Goal: Transaction & Acquisition: Purchase product/service

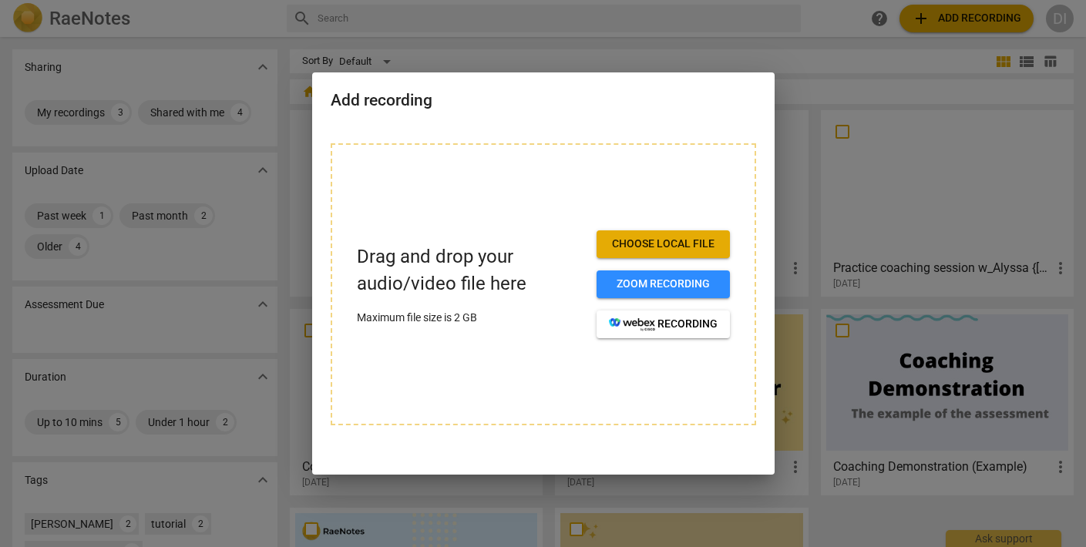
scroll to position [3, 0]
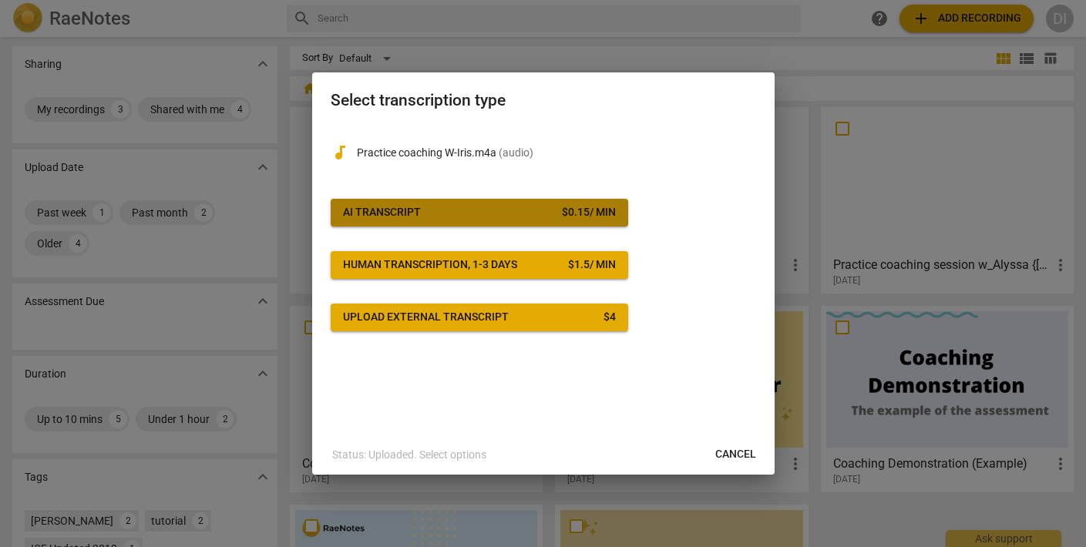
click at [485, 206] on span "AI Transcript $ 0.15 / min" at bounding box center [479, 212] width 273 height 15
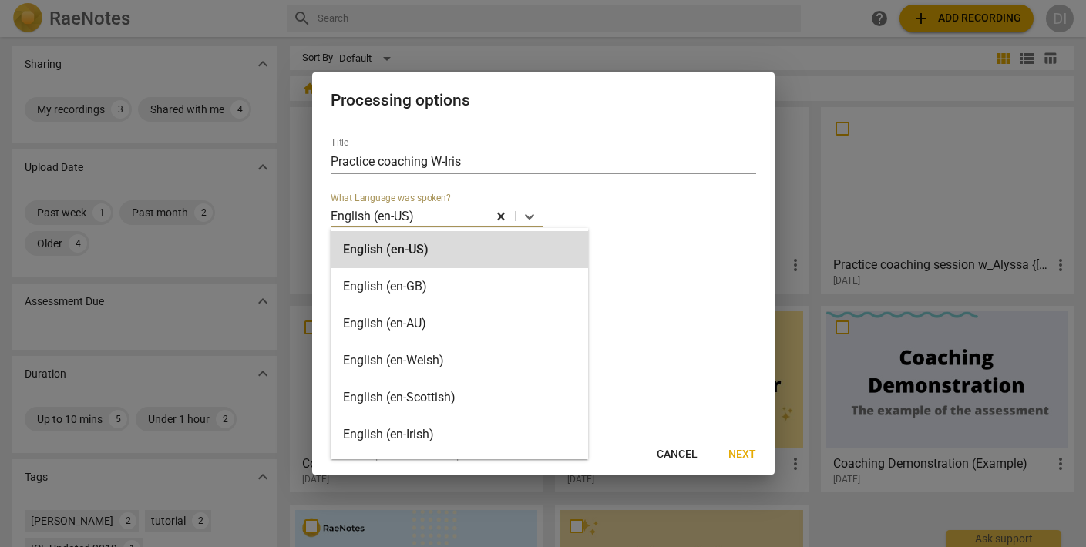
click at [485, 206] on div "English (en-US)" at bounding box center [409, 216] width 157 height 22
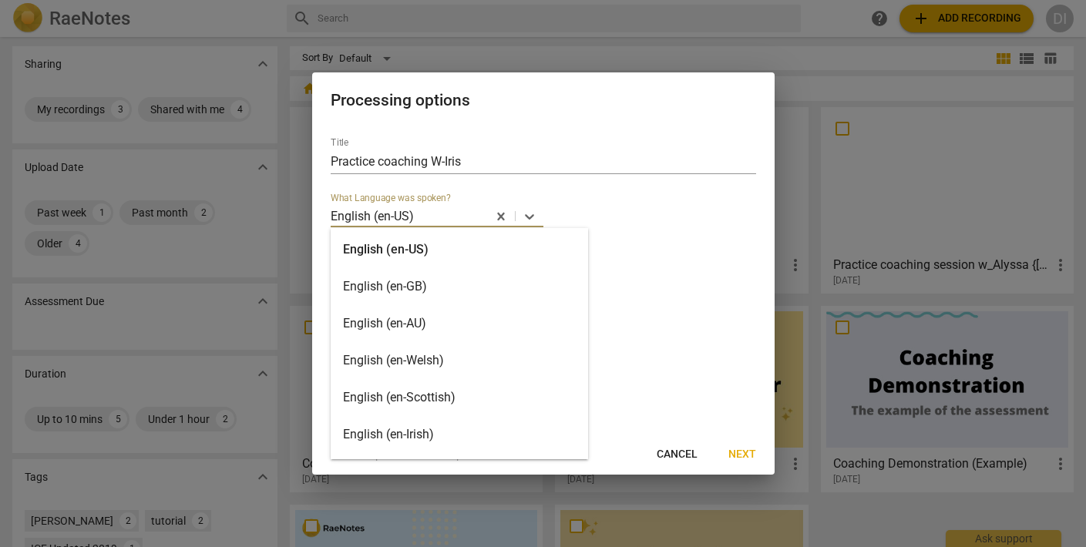
click at [409, 248] on div "English (en-US)" at bounding box center [460, 249] width 258 height 37
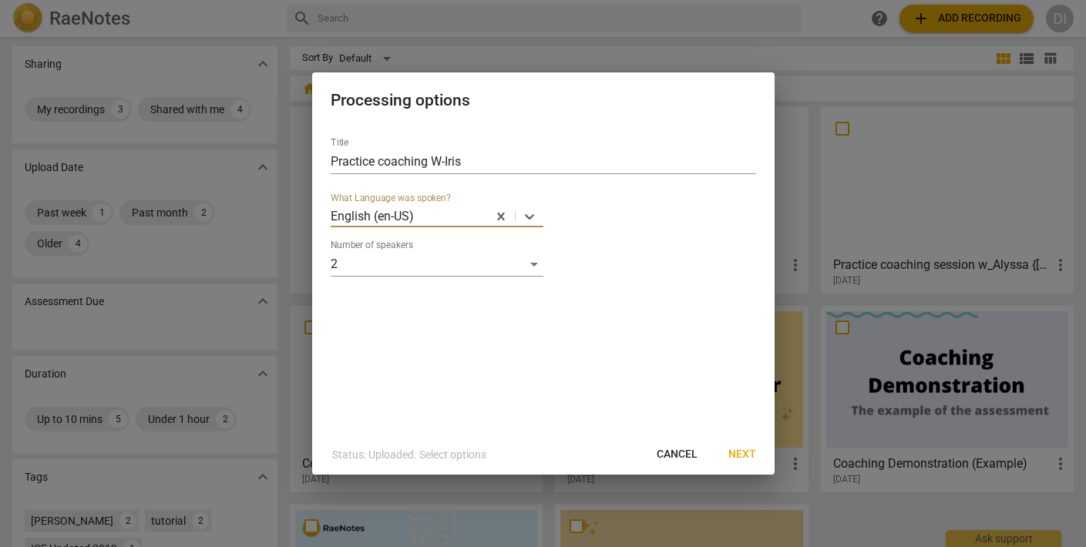
click at [750, 453] on span "Next" at bounding box center [743, 454] width 28 height 15
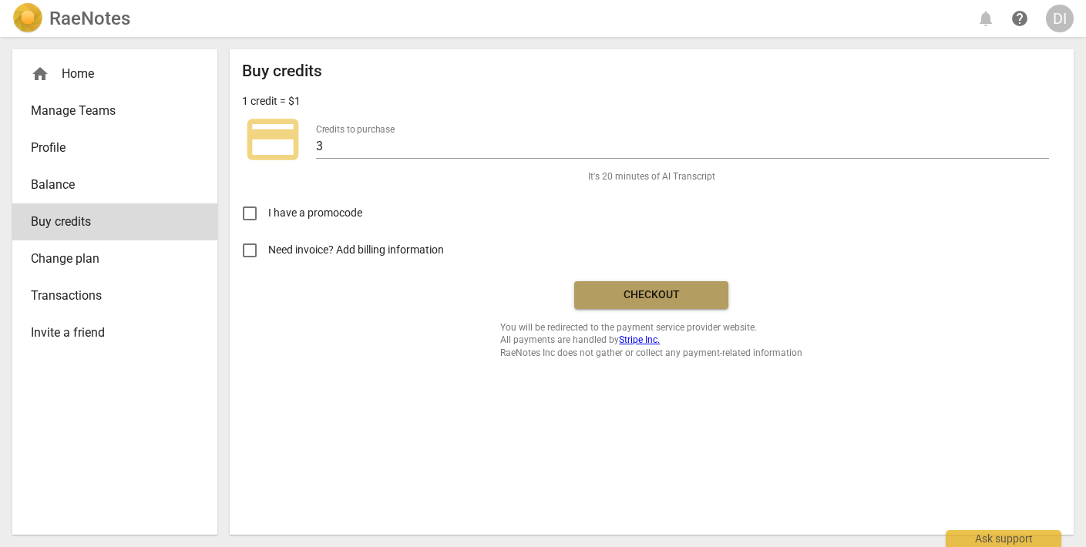
click at [688, 290] on span "Checkout" at bounding box center [652, 295] width 130 height 15
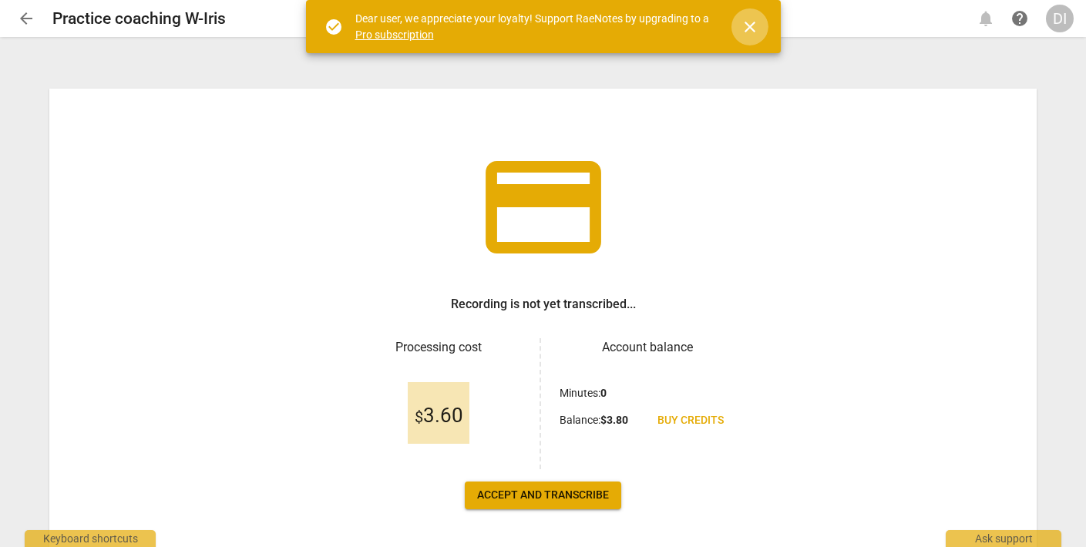
click at [754, 24] on span "close" at bounding box center [750, 27] width 19 height 19
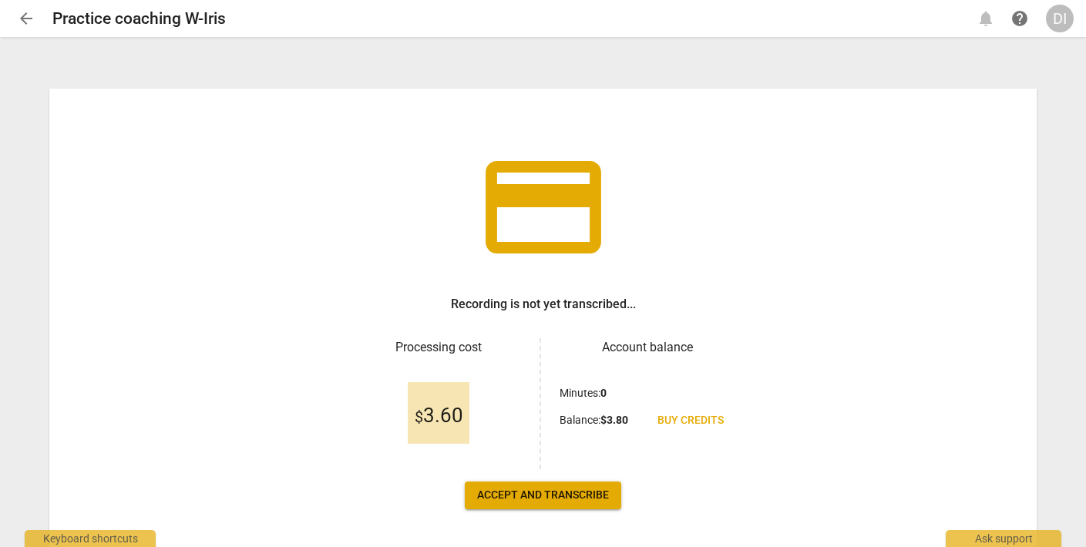
click at [566, 491] on span "Accept and transcribe" at bounding box center [543, 495] width 132 height 15
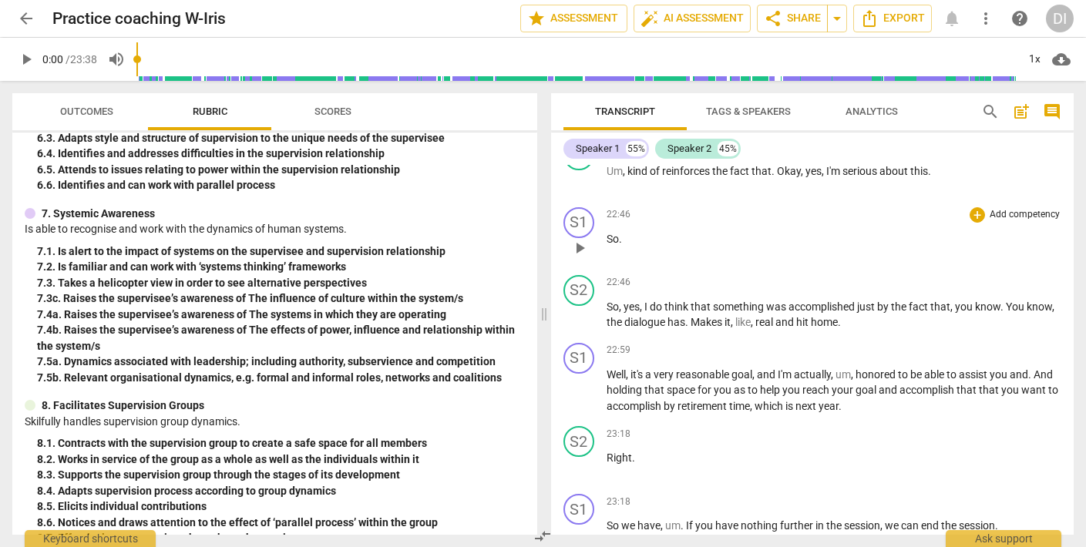
scroll to position [7636, 0]
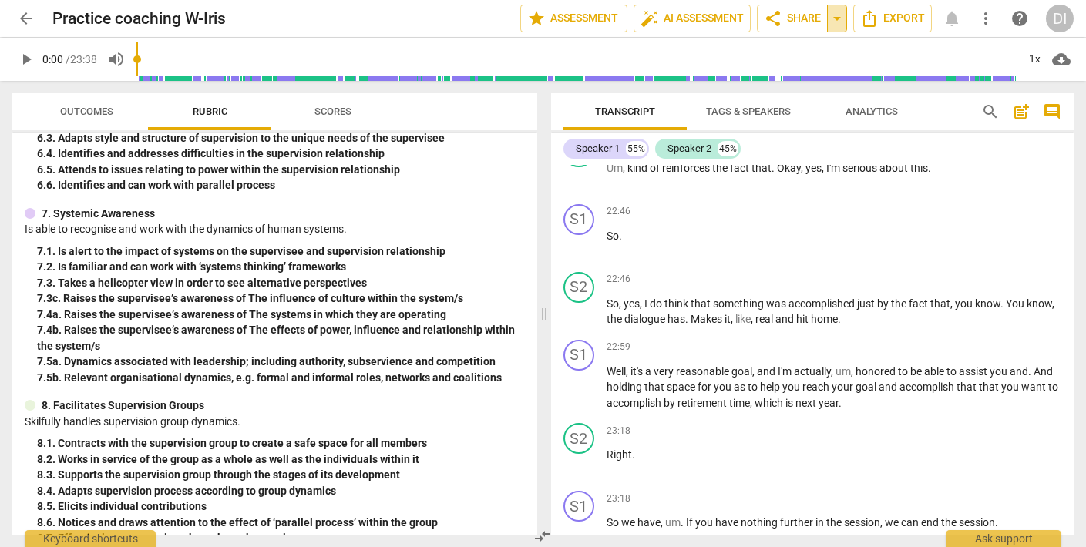
click at [835, 18] on span "arrow_drop_down" at bounding box center [837, 18] width 19 height 19
click at [871, 15] on icon "Export" at bounding box center [870, 18] width 19 height 19
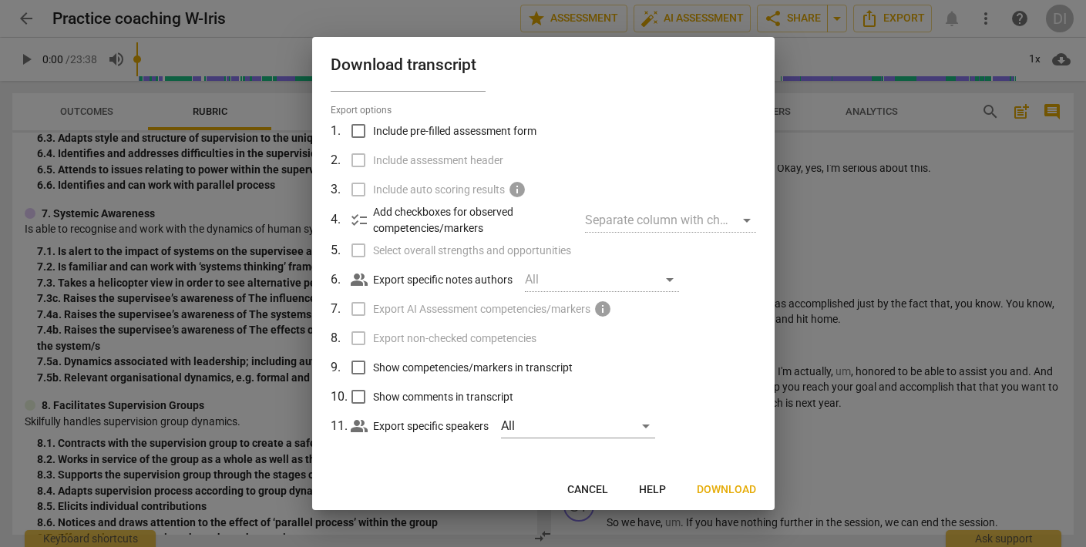
scroll to position [32, 0]
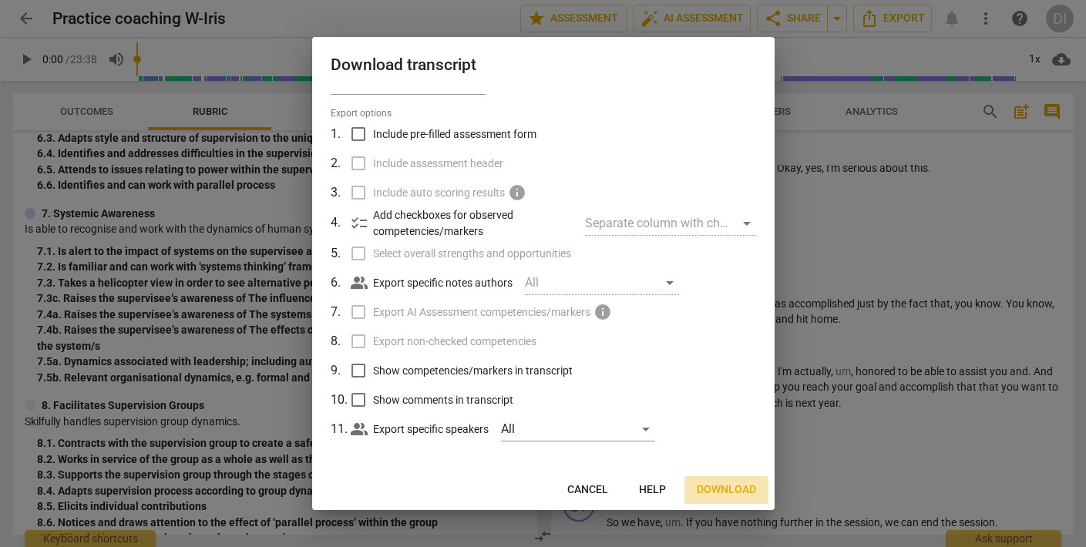
click at [725, 487] on span "Download" at bounding box center [726, 490] width 59 height 15
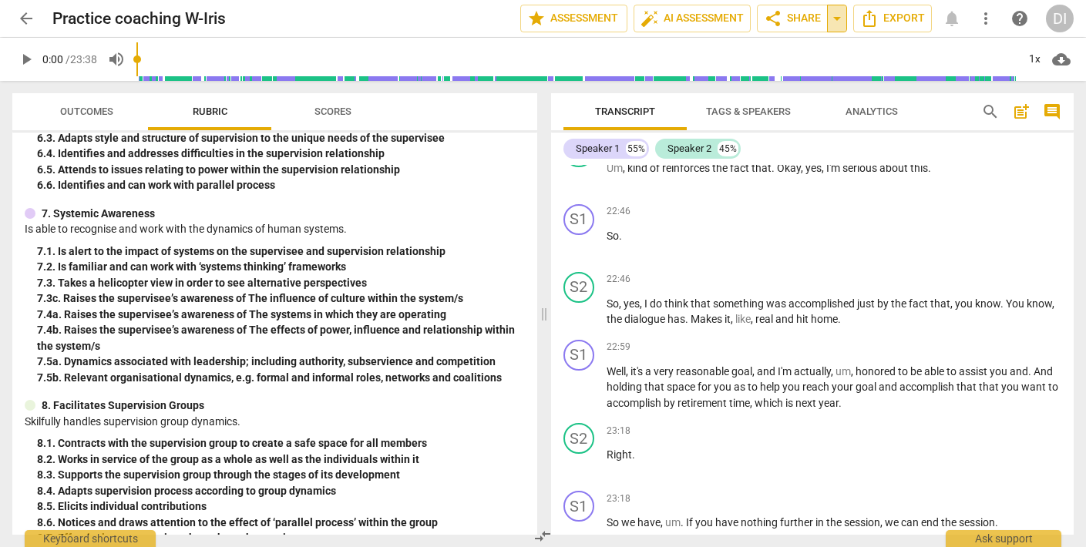
click at [841, 19] on span "arrow_drop_down" at bounding box center [837, 18] width 19 height 19
click at [910, 22] on span "Export" at bounding box center [893, 18] width 65 height 19
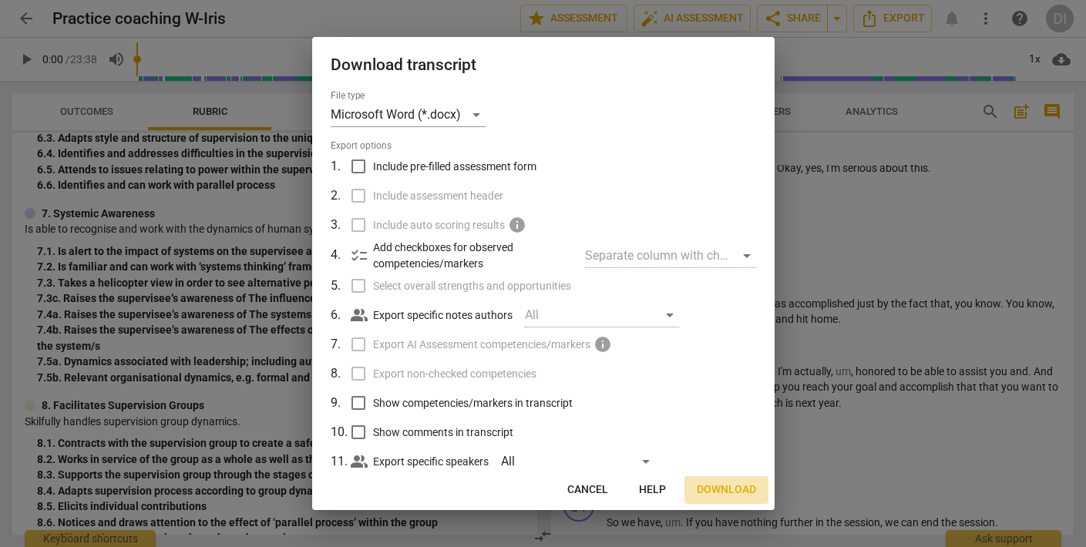
click at [724, 487] on span "Download" at bounding box center [726, 490] width 59 height 15
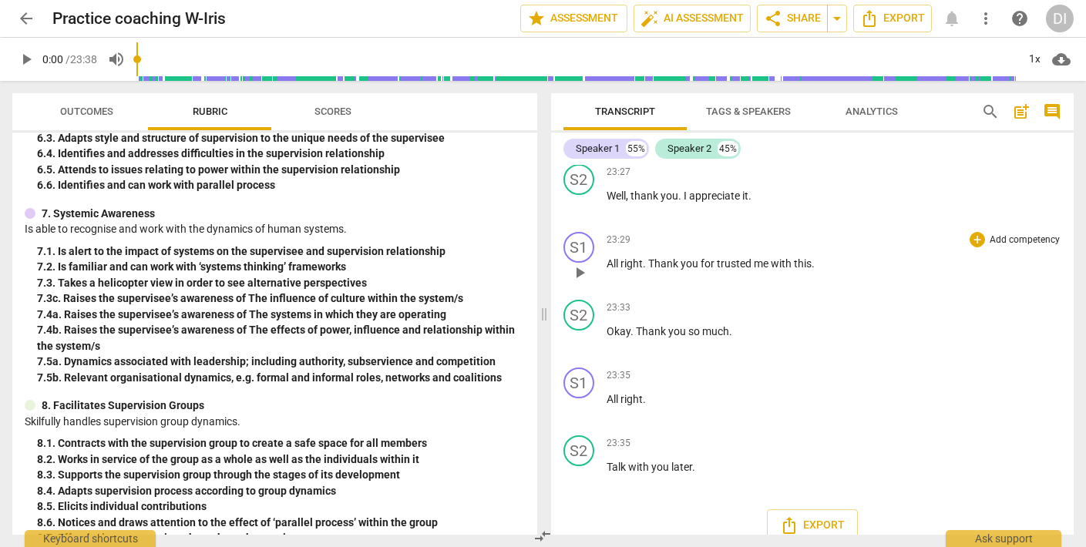
scroll to position [8033, 0]
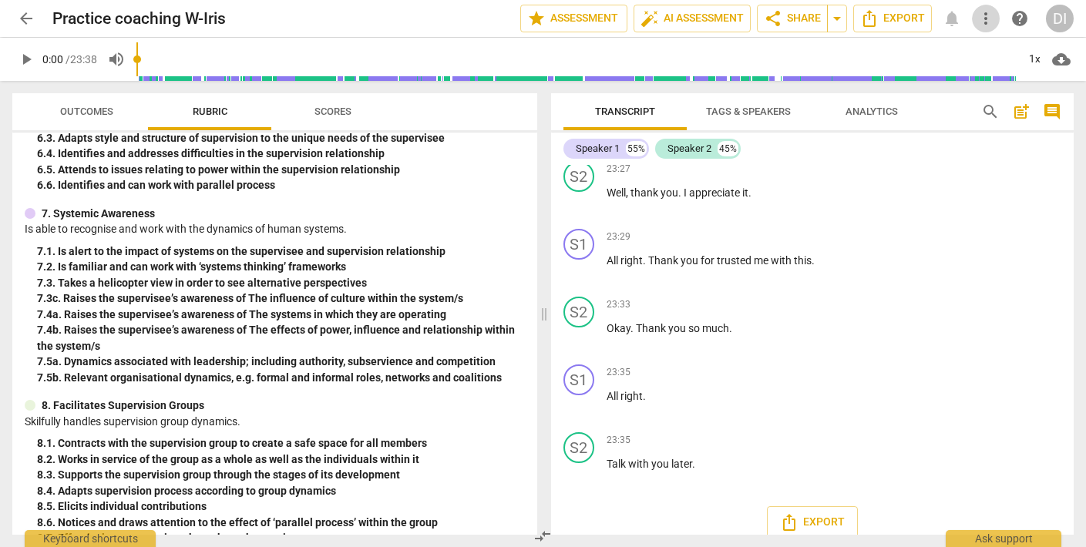
click at [988, 21] on span "more_vert" at bounding box center [986, 18] width 19 height 19
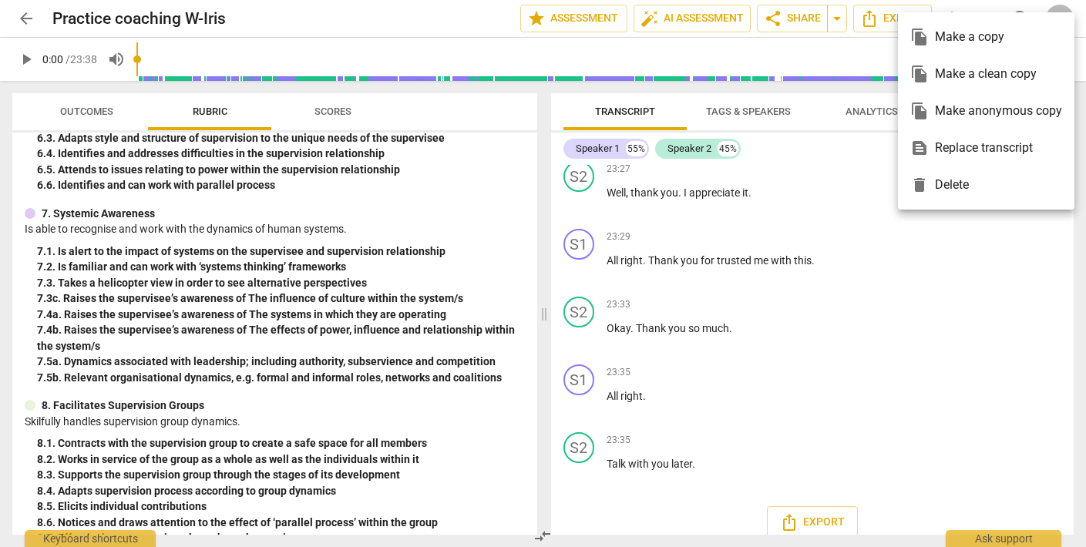
click at [915, 409] on div at bounding box center [543, 273] width 1086 height 547
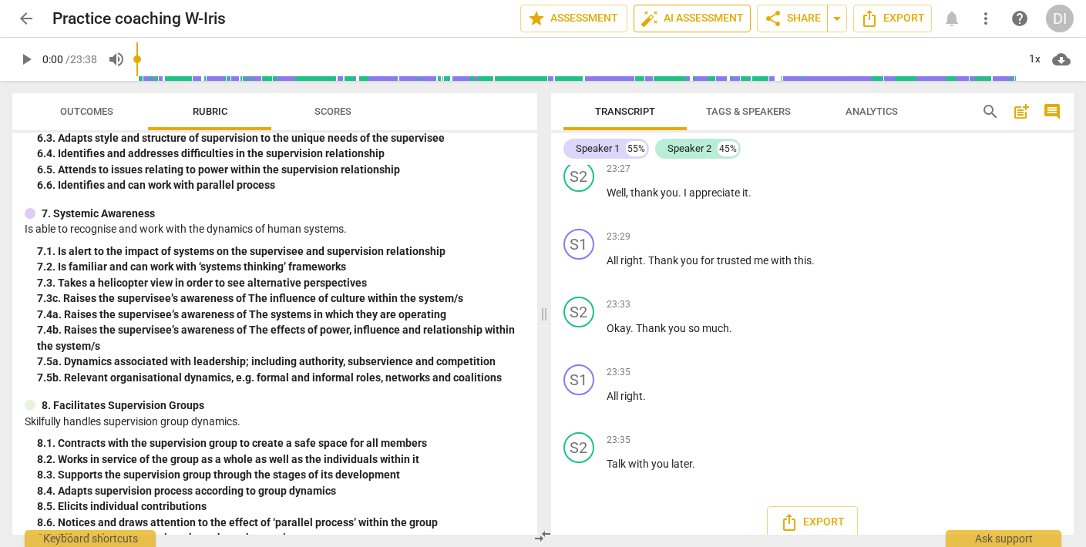
scroll to position [8008, 0]
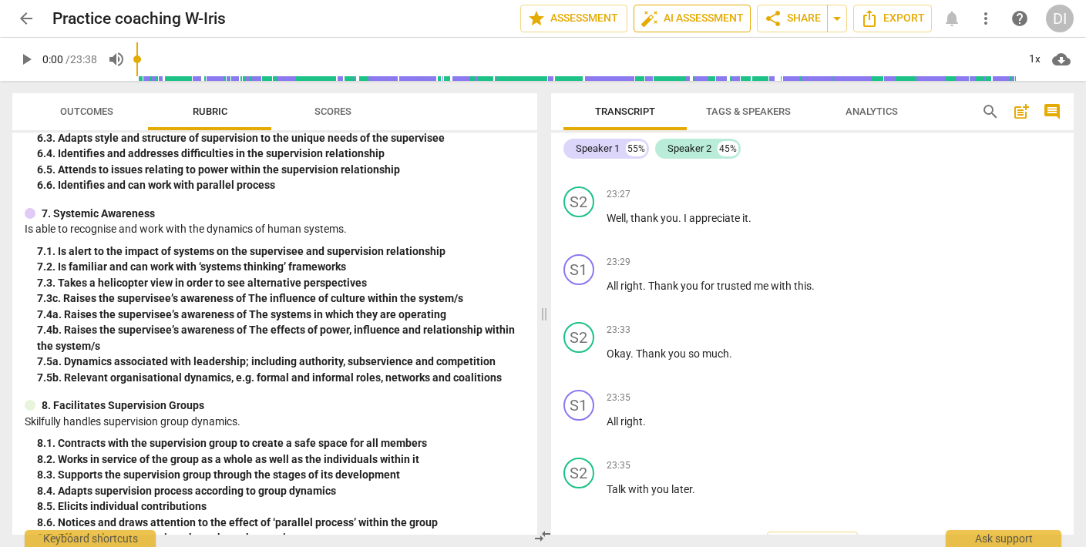
click at [663, 5] on button "auto_fix_high AI Assessment" at bounding box center [692, 19] width 117 height 28
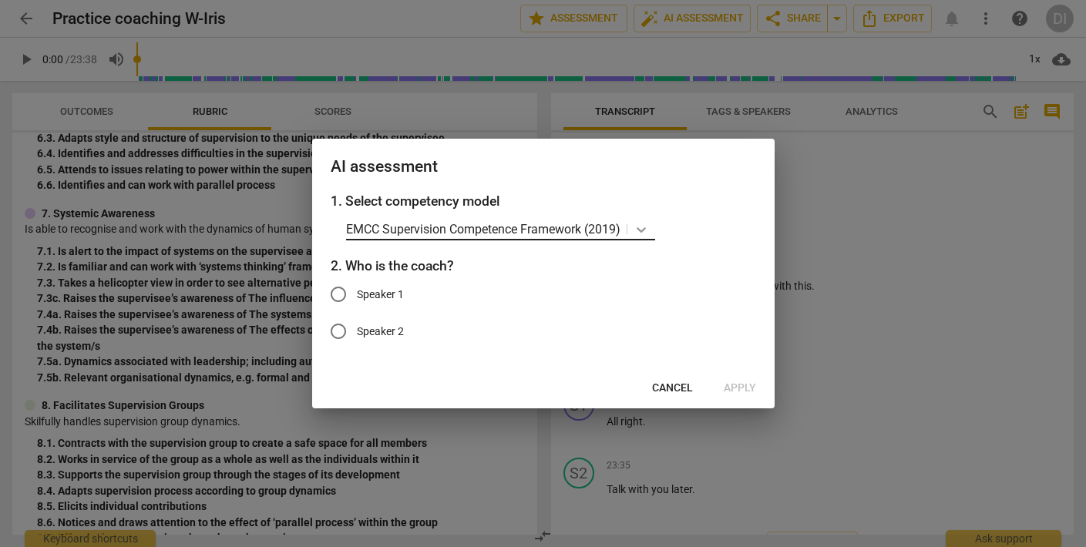
click at [645, 231] on icon at bounding box center [641, 229] width 9 height 5
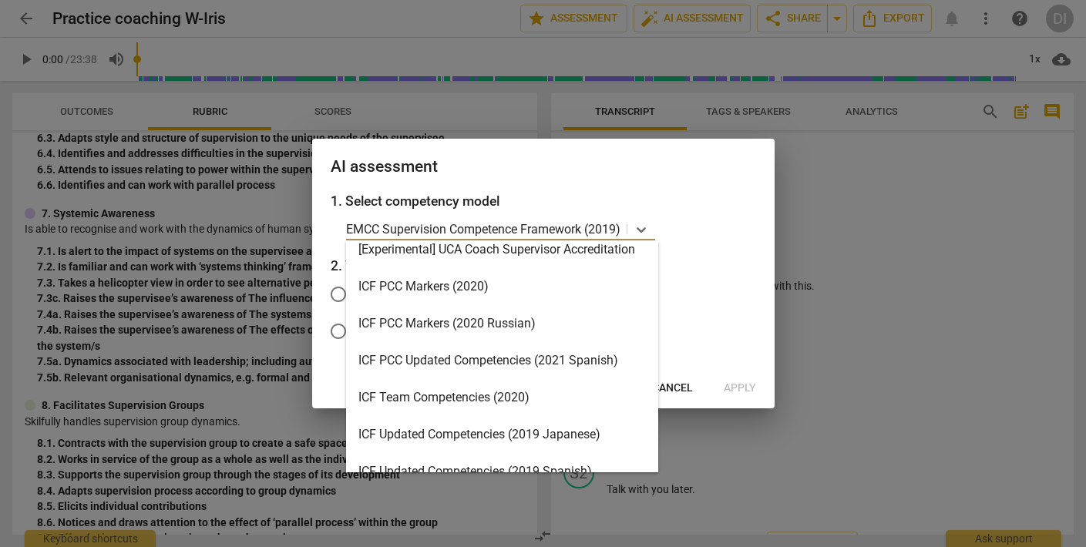
scroll to position [0, 0]
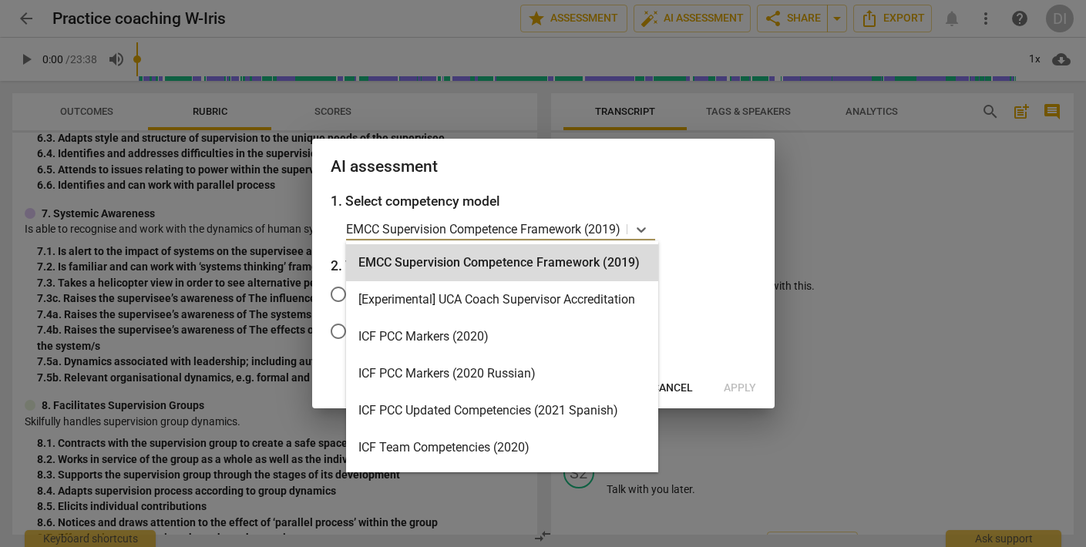
click at [851, 291] on div at bounding box center [543, 273] width 1086 height 547
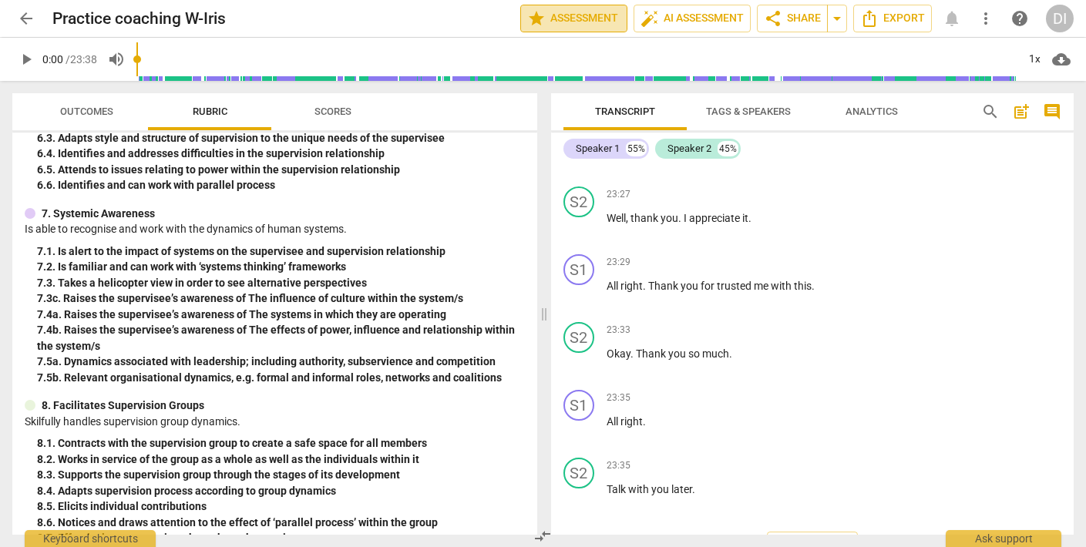
click at [573, 18] on span "star Assessment" at bounding box center [573, 18] width 93 height 19
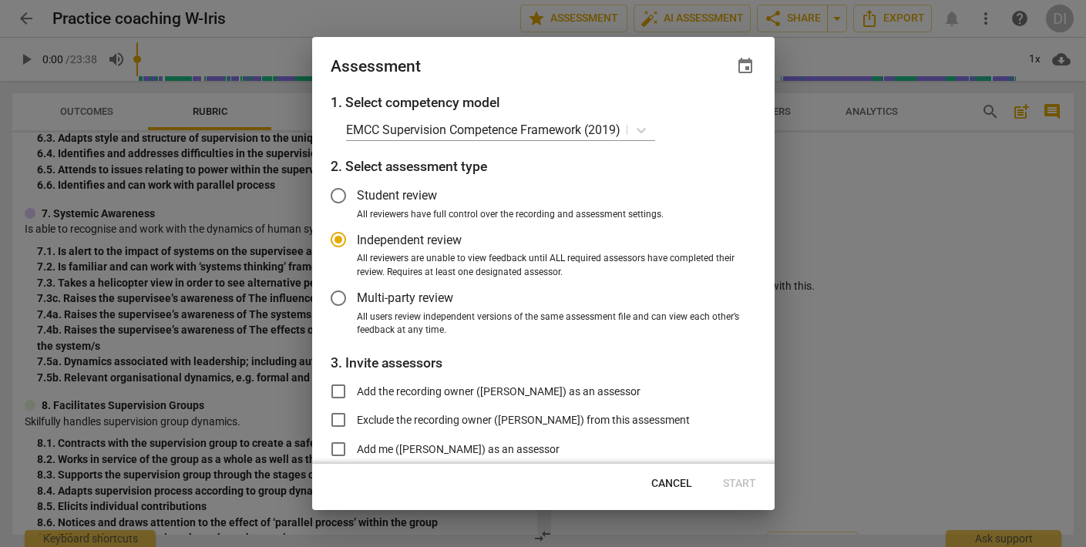
click at [818, 177] on div at bounding box center [543, 273] width 1086 height 547
radio input "false"
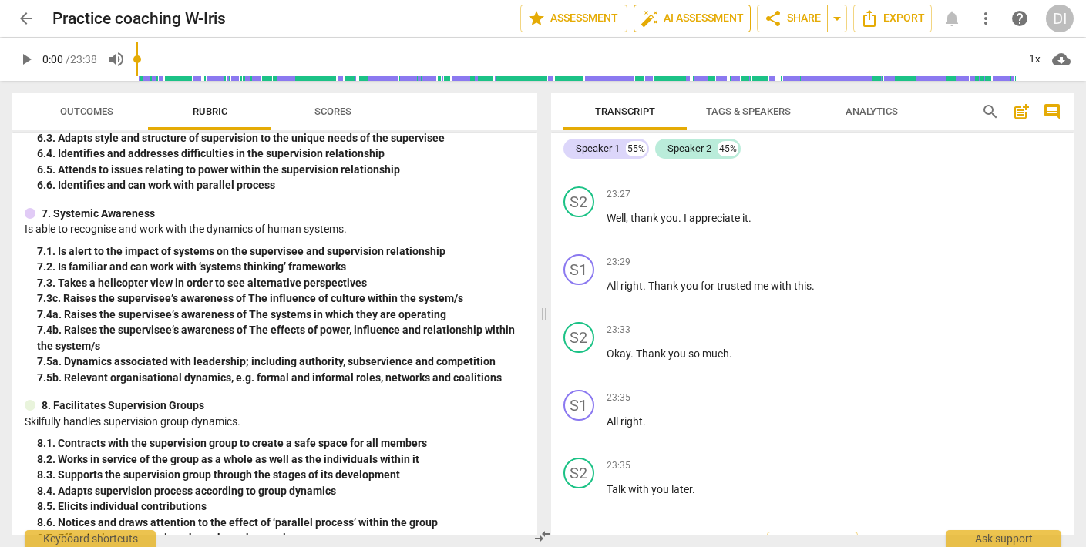
click at [722, 19] on span "auto_fix_high AI Assessment" at bounding box center [692, 18] width 103 height 19
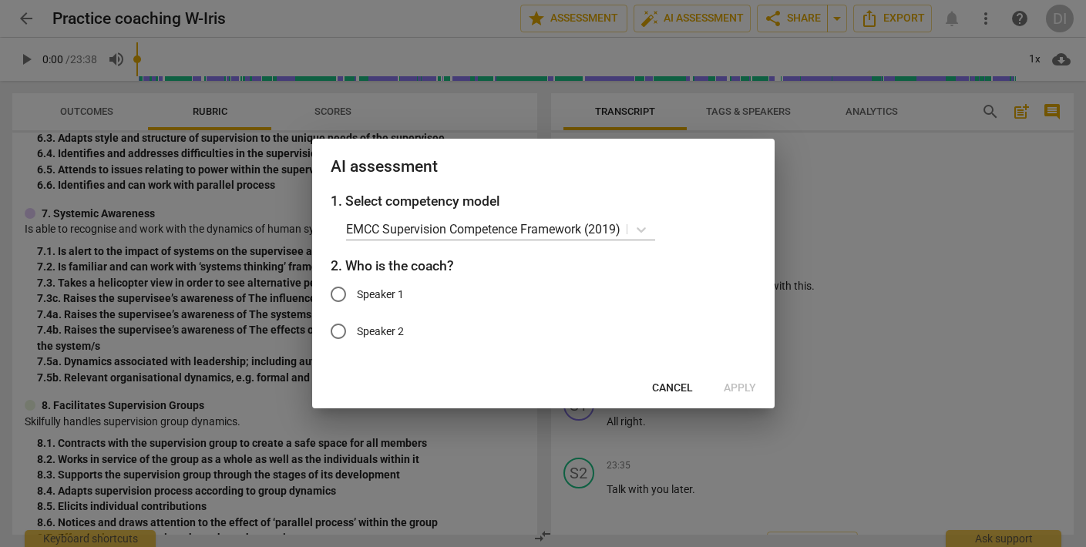
click at [881, 313] on div at bounding box center [543, 273] width 1086 height 547
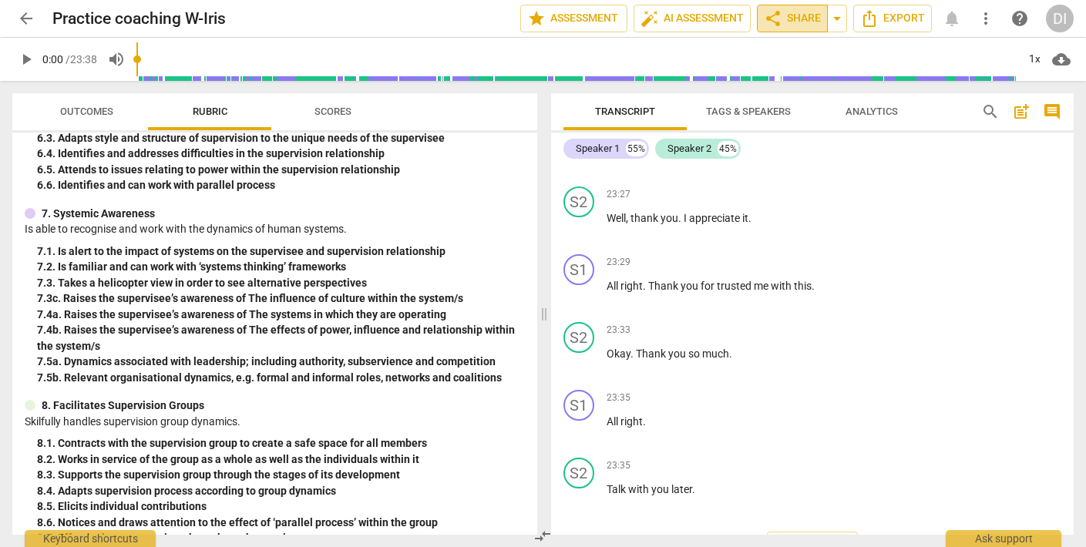
click at [795, 20] on span "share Share" at bounding box center [792, 18] width 57 height 19
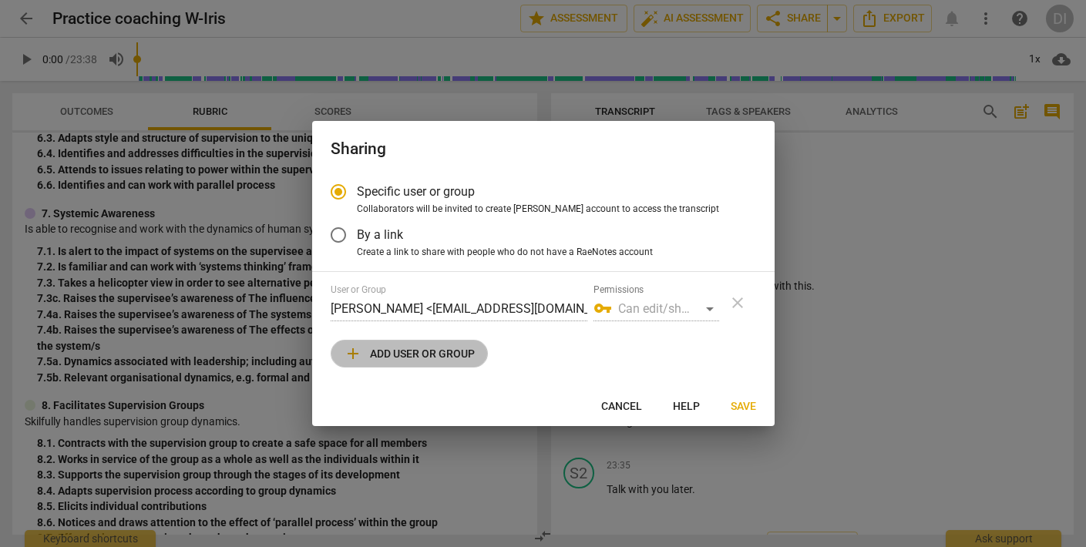
click at [419, 352] on span "add Add user or group" at bounding box center [409, 354] width 131 height 19
radio input "false"
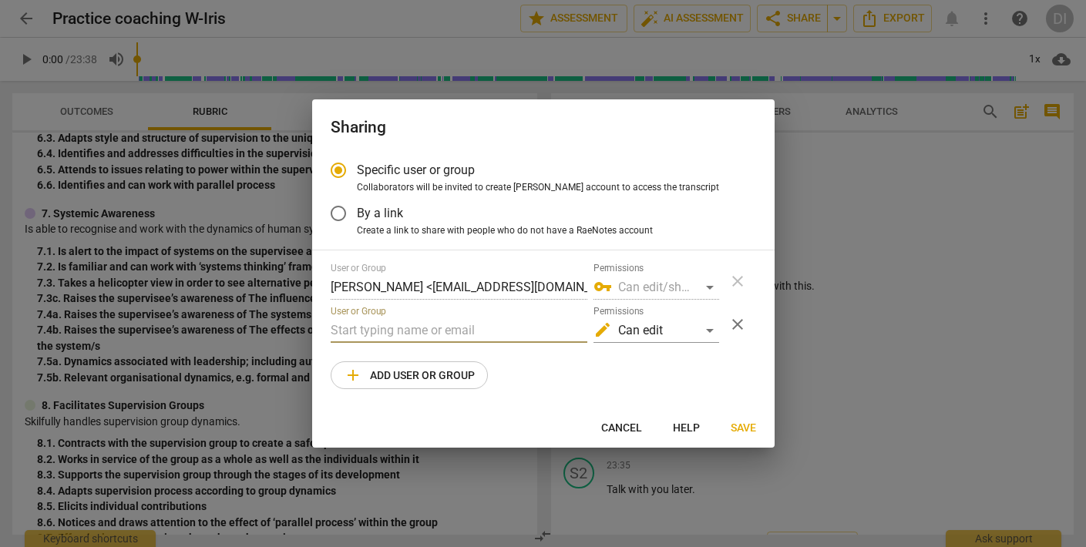
click at [440, 330] on input "text" at bounding box center [459, 330] width 257 height 25
type input "kellimichelewellness@gmail.com"
click at [739, 426] on span "Save" at bounding box center [743, 428] width 25 height 15
